Goal: Navigation & Orientation: Understand site structure

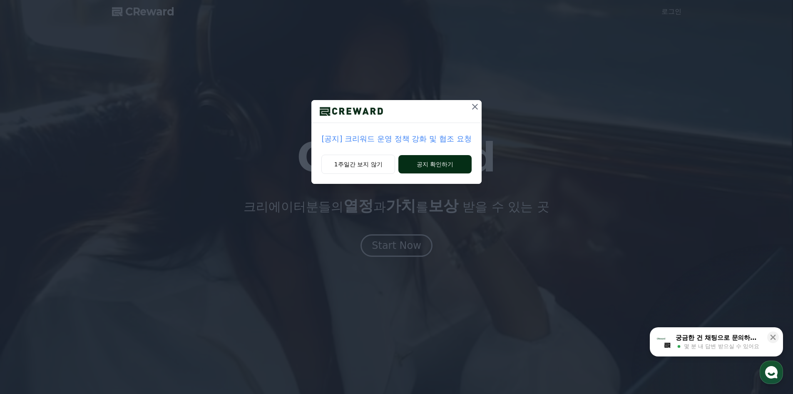
click at [427, 158] on button "공지 확인하기" at bounding box center [435, 164] width 73 height 18
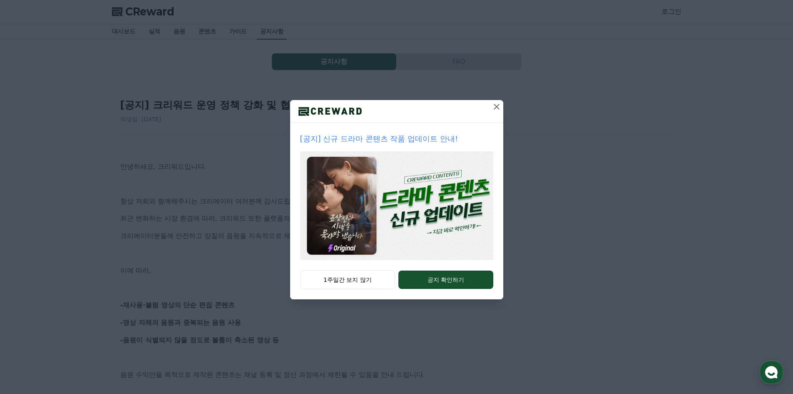
click at [496, 105] on icon at bounding box center [497, 107] width 10 height 10
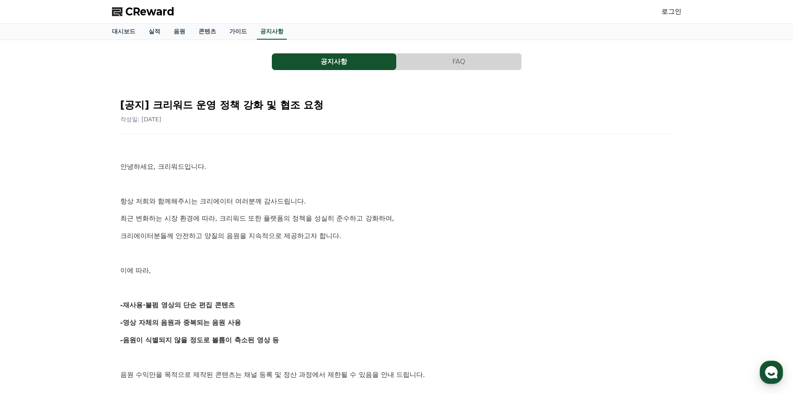
drag, startPoint x: 318, startPoint y: 175, endPoint x: 316, endPoint y: 84, distance: 91.2
click at [234, 32] on link "가이드" at bounding box center [238, 32] width 31 height 16
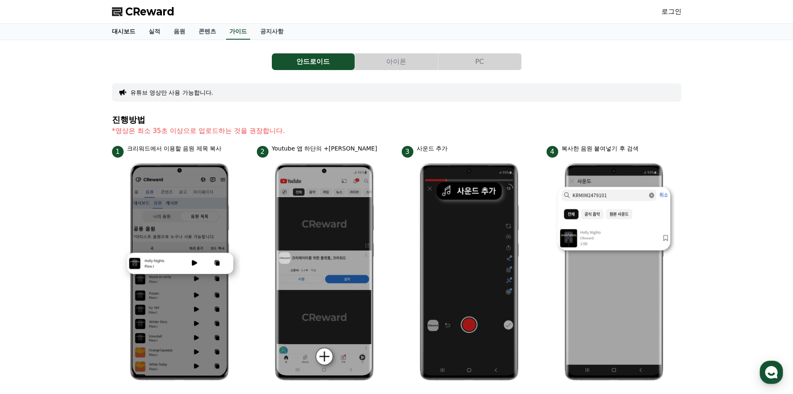
click at [132, 32] on link "대시보드" at bounding box center [123, 32] width 37 height 16
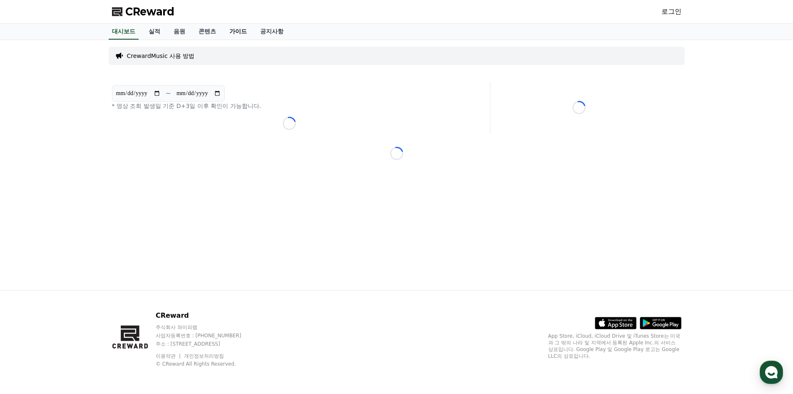
click at [227, 34] on link "가이드" at bounding box center [238, 32] width 31 height 16
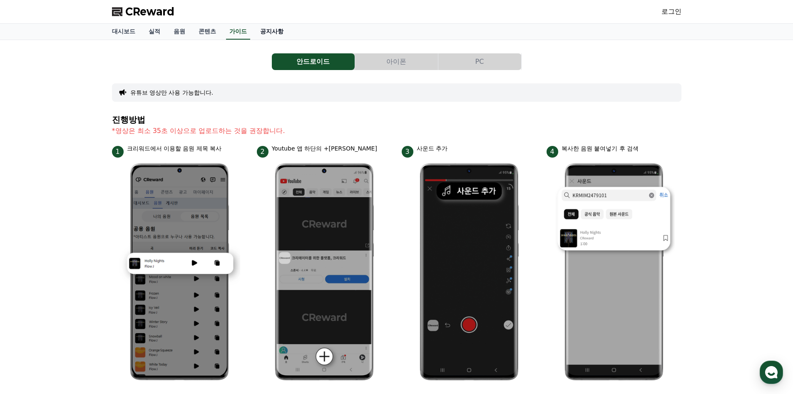
click at [275, 32] on link "공지사항" at bounding box center [272, 32] width 37 height 16
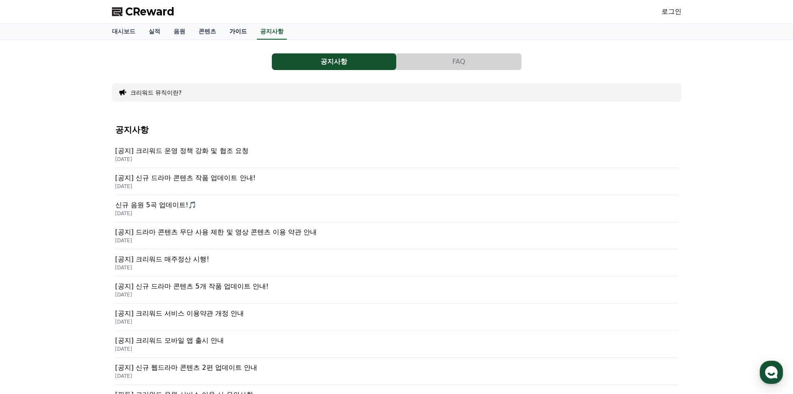
click at [240, 32] on link "가이드" at bounding box center [238, 32] width 31 height 16
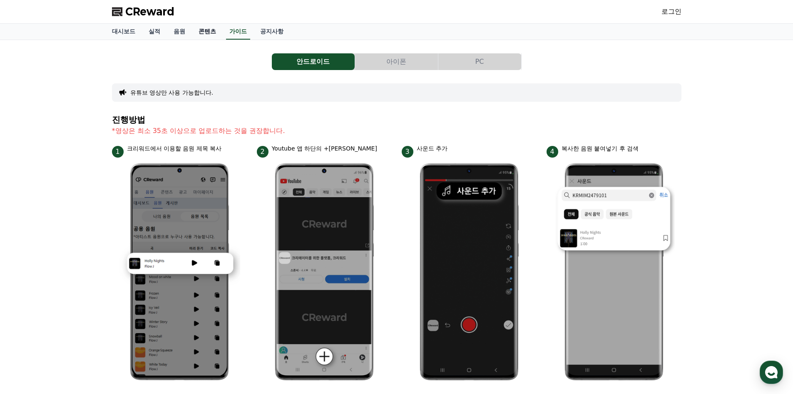
click at [207, 28] on link "콘텐츠" at bounding box center [207, 32] width 31 height 16
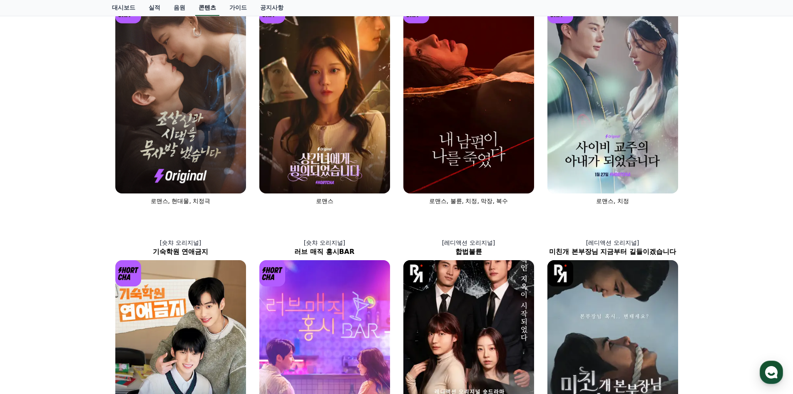
scroll to position [83, 0]
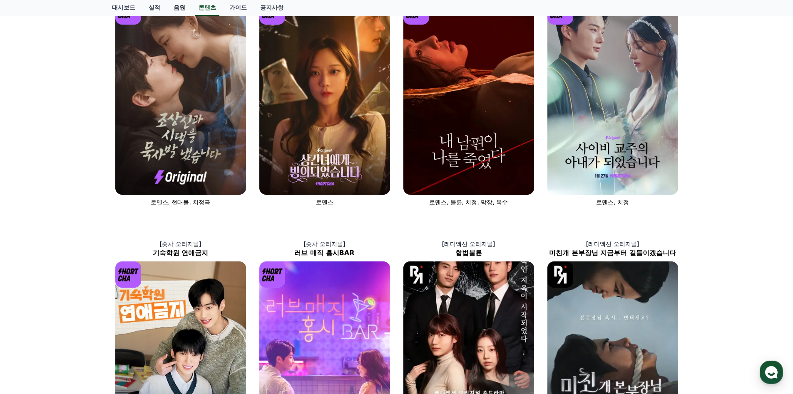
click at [180, 8] on link "음원" at bounding box center [179, 8] width 25 height 16
